Goal: Task Accomplishment & Management: Complete application form

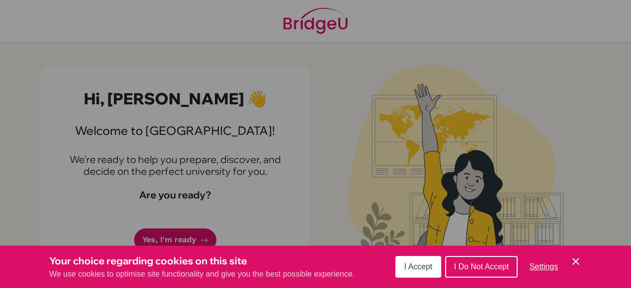
click at [421, 268] on span "I Accept" at bounding box center [418, 267] width 28 height 8
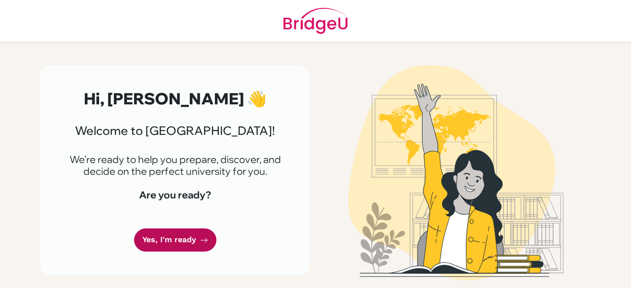
click at [175, 241] on link "Yes, I'm ready" at bounding box center [175, 240] width 82 height 23
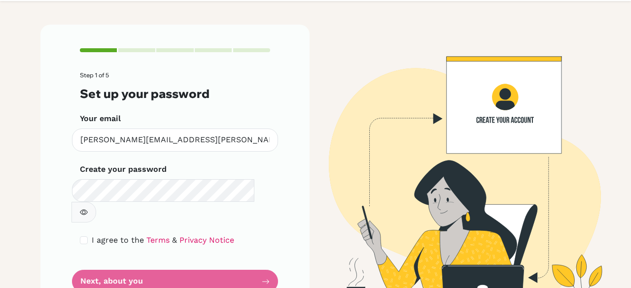
scroll to position [56, 0]
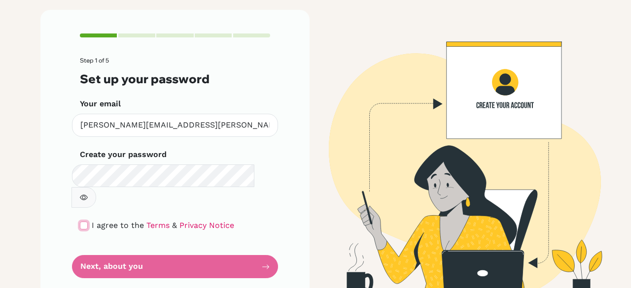
click at [80, 222] on input "checkbox" at bounding box center [84, 226] width 8 height 8
checkbox input "true"
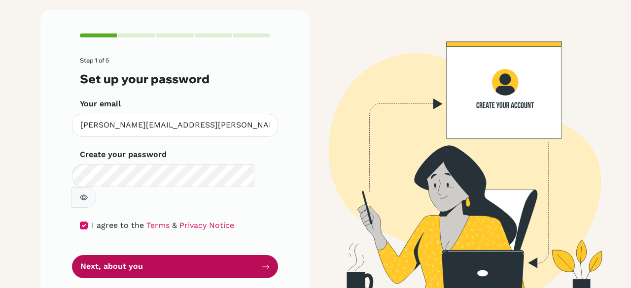
click at [103, 255] on button "Next, about you" at bounding box center [175, 266] width 206 height 23
